Goal: Task Accomplishment & Management: Use online tool/utility

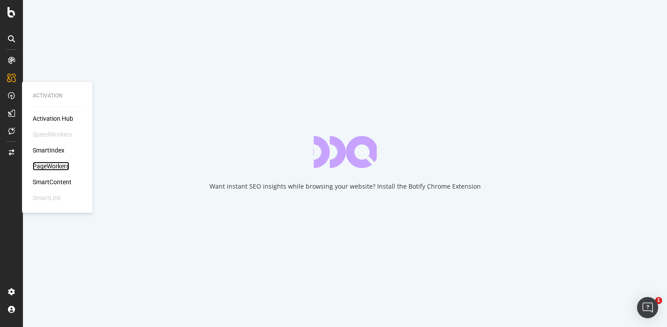
click at [46, 165] on div "PageWorkers" at bounding box center [51, 166] width 37 height 9
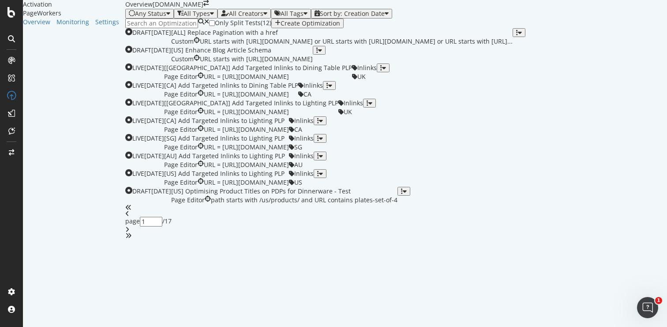
click at [148, 28] on input at bounding box center [161, 24] width 73 height 10
click at [303, 17] on div "All Tags" at bounding box center [291, 13] width 23 height 7
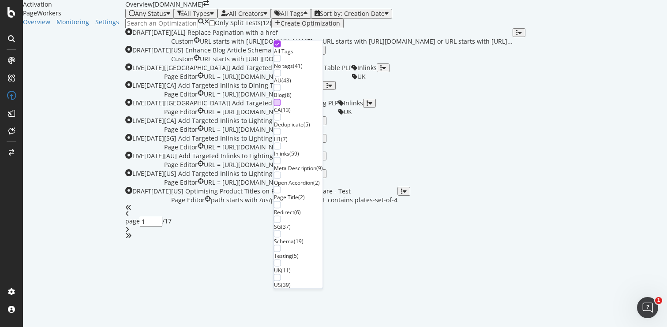
click at [281, 106] on div at bounding box center [277, 102] width 7 height 7
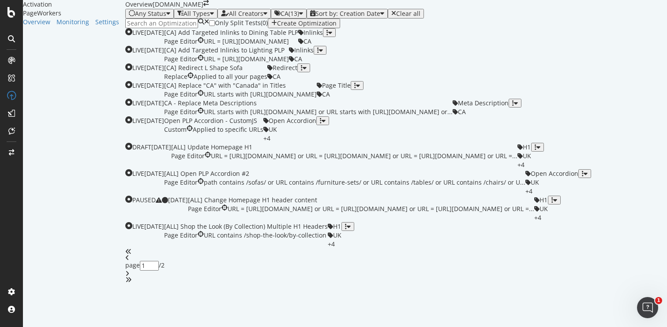
click at [404, 28] on div "Only Split Tests ( 0 ) Create Optimization" at bounding box center [396, 24] width 542 height 10
click at [249, 105] on div "CA - Replace Meta Descriptions" at bounding box center [308, 103] width 288 height 9
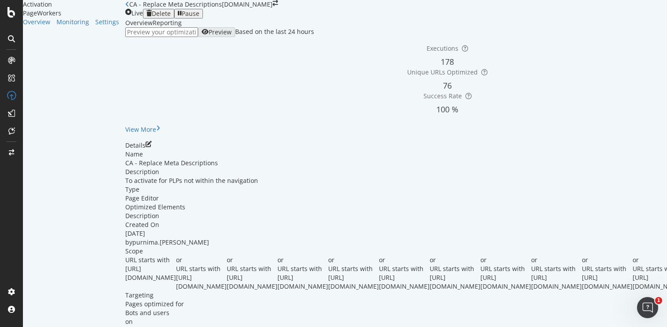
scroll to position [59, 0]
drag, startPoint x: 352, startPoint y: 271, endPoint x: 243, endPoint y: 273, distance: 109.4
click at [227, 273] on div "or URL starts with [URL][DOMAIN_NAME]" at bounding box center [201, 273] width 51 height 35
copy span "[URL][DOMAIN_NAME]"
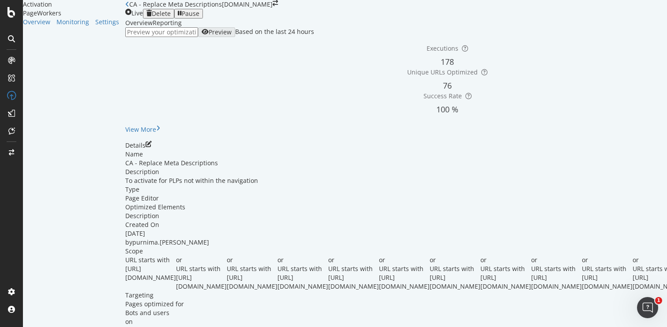
click at [160, 37] on input "url" at bounding box center [161, 32] width 73 height 10
paste input "[URL][DOMAIN_NAME]"
click at [182, 17] on div "button" at bounding box center [180, 13] width 4 height 7
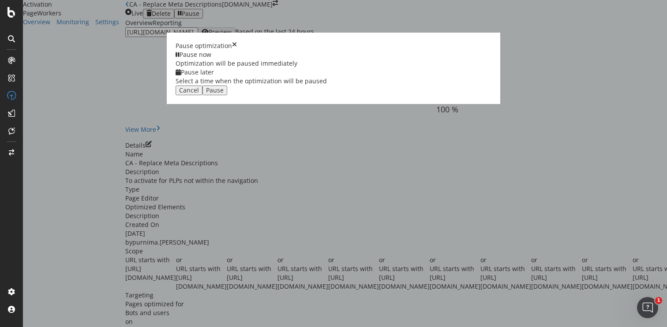
click at [237, 50] on icon "times" at bounding box center [234, 45] width 5 height 9
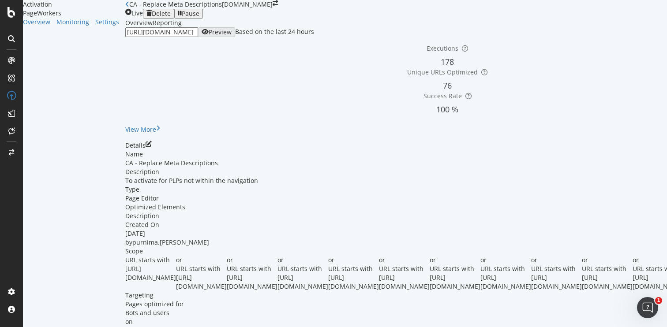
click at [198, 37] on input "[URL][DOMAIN_NAME]" at bounding box center [161, 32] width 73 height 10
drag, startPoint x: 134, startPoint y: 86, endPoint x: 96, endPoint y: 86, distance: 38.4
click at [96, 86] on div "Activation PageWorkers Overview Monitoring Settings CA - Replace Meta Descripti…" at bounding box center [345, 167] width 644 height 335
type input "[DOMAIN_NAME][URL]"
